Goal: Information Seeking & Learning: Find specific fact

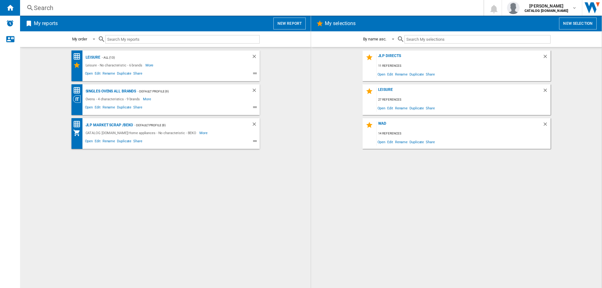
click at [54, 6] on div "Search" at bounding box center [250, 7] width 433 height 9
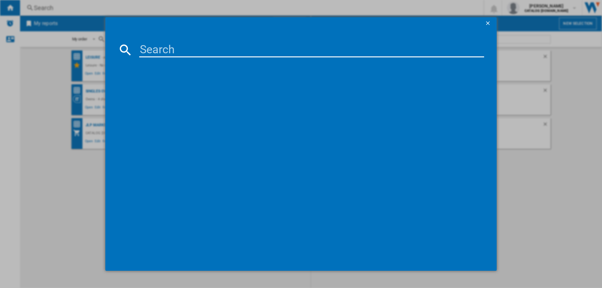
click at [177, 56] on input at bounding box center [311, 49] width 345 height 15
paste input "H1001PK"
click at [181, 48] on input "H1001PK" at bounding box center [311, 49] width 345 height 15
drag, startPoint x: 172, startPoint y: 48, endPoint x: 187, endPoint y: 50, distance: 15.2
click at [187, 50] on input "H1001P" at bounding box center [311, 49] width 345 height 15
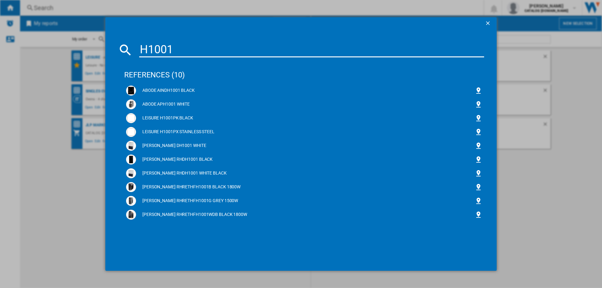
click at [169, 48] on input "H1001" at bounding box center [311, 49] width 345 height 15
drag, startPoint x: 161, startPoint y: 48, endPoint x: 139, endPoint y: 48, distance: 22.2
click at [139, 48] on input "H1001" at bounding box center [311, 49] width 345 height 15
paste input "92PX"
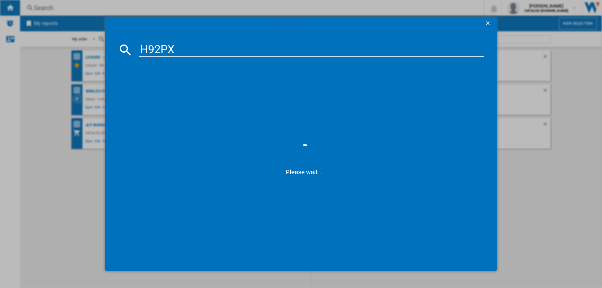
type input "H92PX"
click at [174, 117] on span at bounding box center [304, 101] width 360 height 82
drag, startPoint x: 174, startPoint y: 52, endPoint x: 142, endPoint y: 53, distance: 32.6
click at [142, 53] on input "H92PX" at bounding box center [311, 49] width 345 height 15
paste input "H92PX"
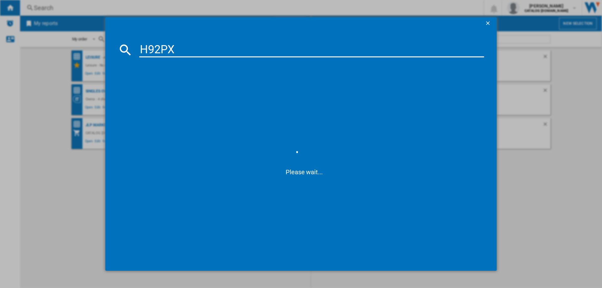
drag, startPoint x: 147, startPoint y: 48, endPoint x: 216, endPoint y: 50, distance: 69.0
click at [216, 50] on input "H92PX" at bounding box center [311, 49] width 345 height 15
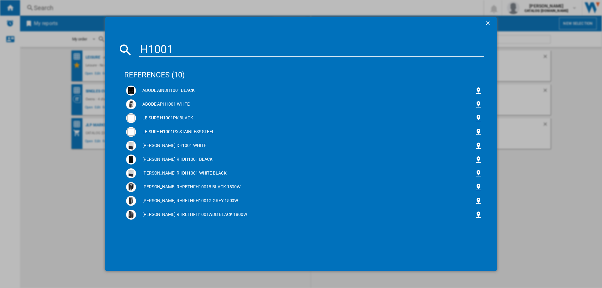
type input "H1001"
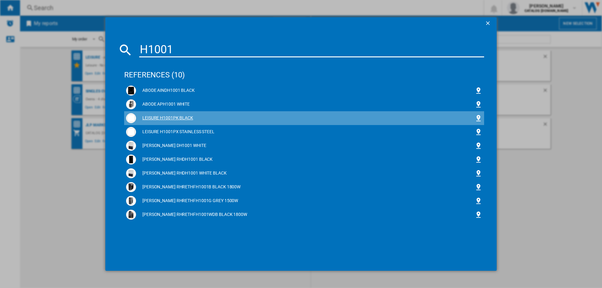
click at [165, 115] on div "LEISURE H1001PK BLACK" at bounding box center [305, 118] width 338 height 6
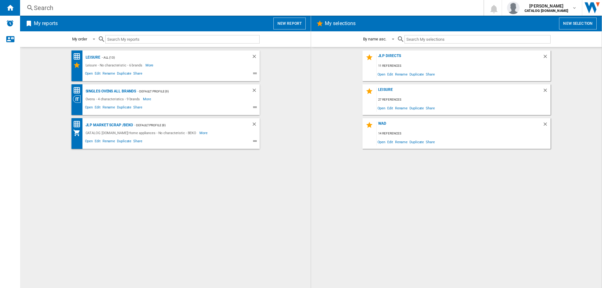
click at [112, 7] on div "Search" at bounding box center [250, 7] width 433 height 9
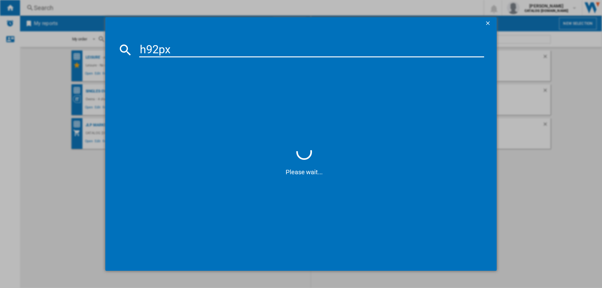
click at [161, 50] on input "h92px" at bounding box center [311, 49] width 345 height 15
click at [163, 50] on input "h92px" at bounding box center [311, 49] width 345 height 15
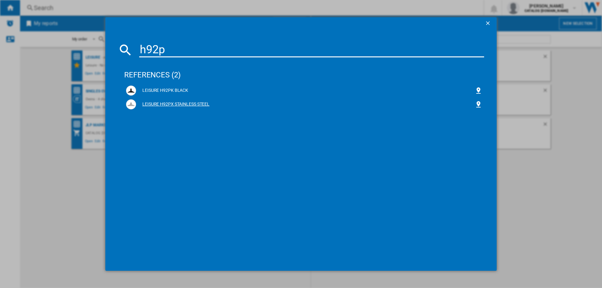
type input "h92p"
click at [174, 100] on div "LEISURE H92PX STAINLESS STEEL" at bounding box center [304, 104] width 356 height 10
click at [169, 102] on div "LEISURE H92PX STAINLESS STEEL" at bounding box center [305, 104] width 338 height 6
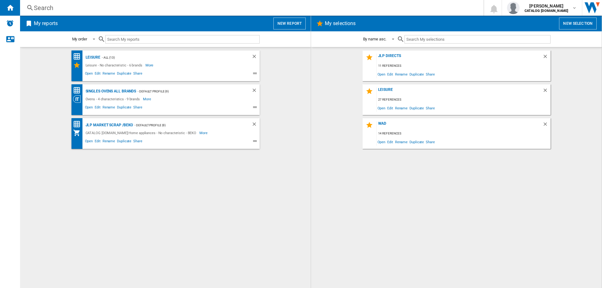
click at [90, 10] on div "Search" at bounding box center [250, 7] width 433 height 9
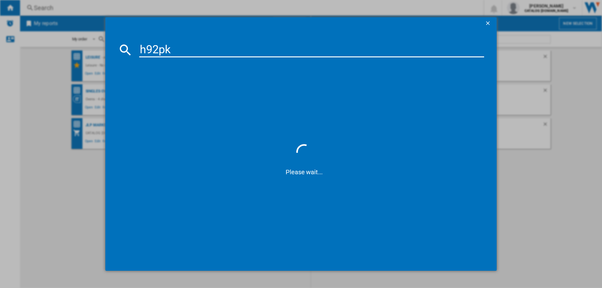
click at [166, 48] on input "h92pk" at bounding box center [311, 49] width 345 height 15
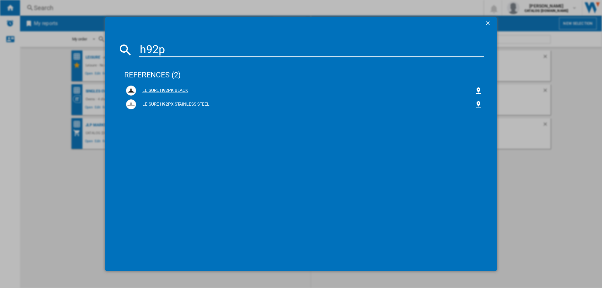
type input "h92p"
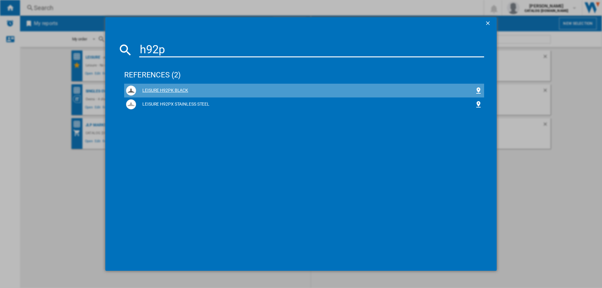
click at [182, 91] on div "LEISURE H92PK BLACK" at bounding box center [305, 90] width 338 height 6
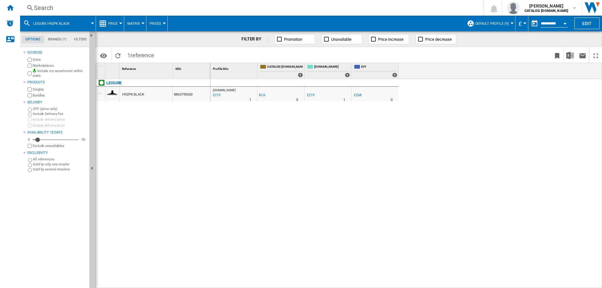
click at [71, 7] on div "Search" at bounding box center [250, 7] width 433 height 9
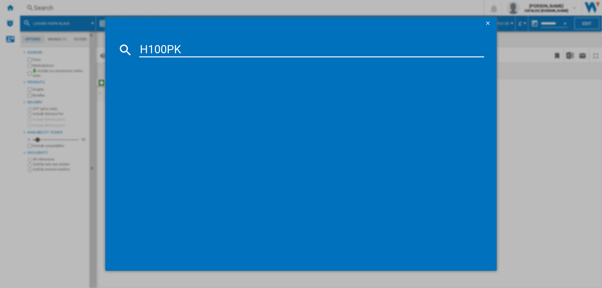
click at [175, 51] on input "H100PK" at bounding box center [311, 49] width 345 height 15
drag, startPoint x: 173, startPoint y: 48, endPoint x: 134, endPoint y: 44, distance: 39.4
click at [134, 44] on div "H100P" at bounding box center [301, 49] width 366 height 15
paste input "2PK"
click at [174, 46] on input "H102PK" at bounding box center [311, 49] width 345 height 15
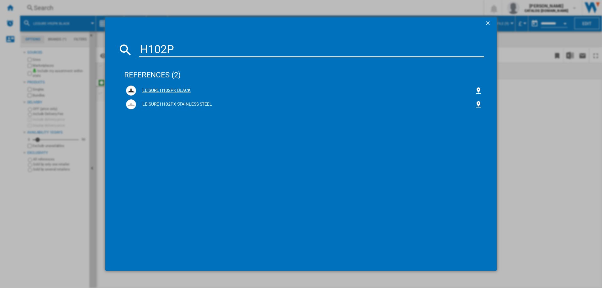
type input "H102P"
click at [177, 89] on div "LEISURE H102PK BLACK" at bounding box center [305, 90] width 338 height 6
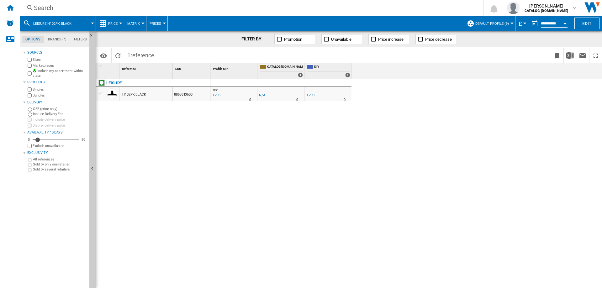
click at [62, 7] on div "Search" at bounding box center [250, 7] width 433 height 9
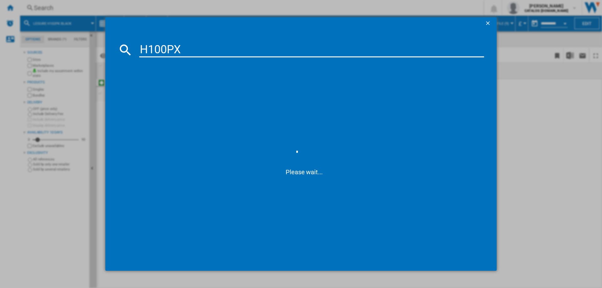
click at [177, 51] on input "H100PX" at bounding box center [311, 49] width 345 height 15
type input "H100P"
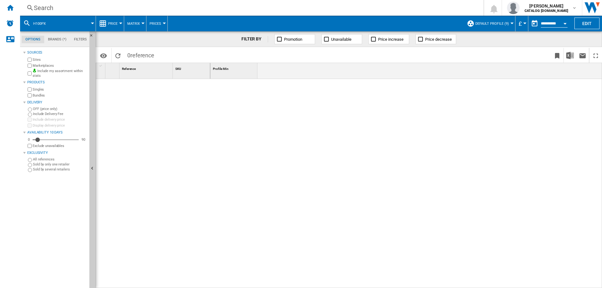
click at [53, 5] on div "Search" at bounding box center [250, 7] width 433 height 9
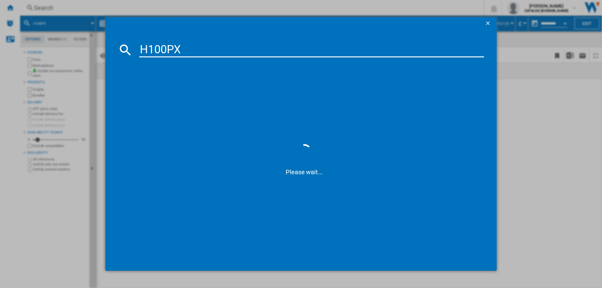
click at [175, 49] on input "H100PX" at bounding box center [311, 49] width 345 height 15
type input "H100P"
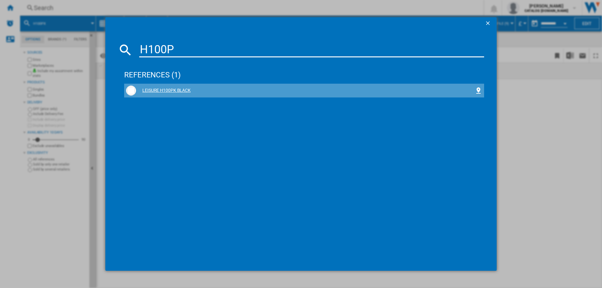
click at [178, 89] on div "LEISURE H100PK BLACK" at bounding box center [305, 90] width 338 height 6
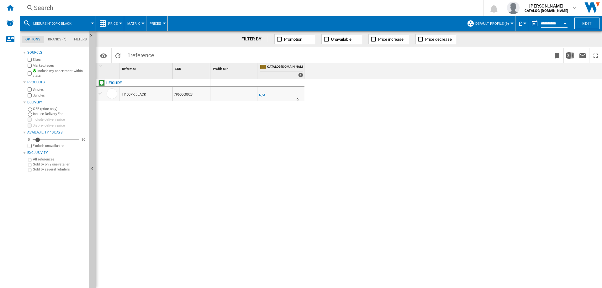
click at [81, 7] on div "Search" at bounding box center [250, 7] width 433 height 9
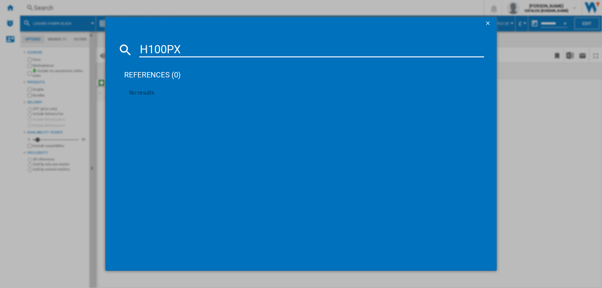
click at [176, 46] on input "H100PX" at bounding box center [311, 49] width 345 height 15
type input "H100P"
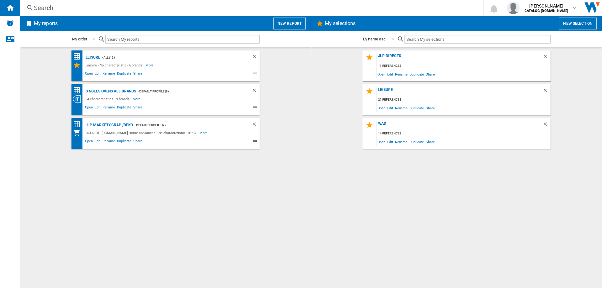
click at [83, 10] on div "Search" at bounding box center [250, 7] width 433 height 9
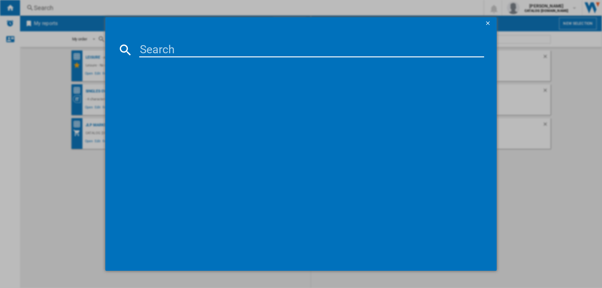
click at [150, 49] on input at bounding box center [311, 49] width 345 height 15
paste input "H1001PX"
click at [183, 45] on input "H1001PX" at bounding box center [311, 49] width 345 height 15
type input "H1001PX"
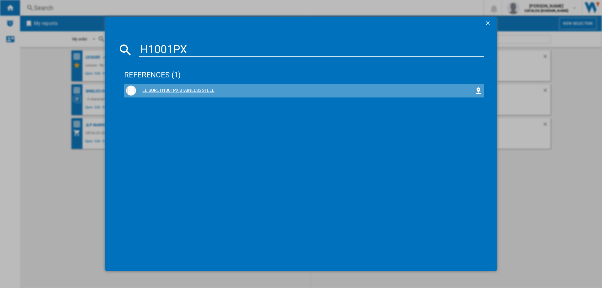
click at [201, 93] on div "LEISURE H1001PX STAINLESS STEEL" at bounding box center [305, 90] width 338 height 6
